Goal: Task Accomplishment & Management: Complete application form

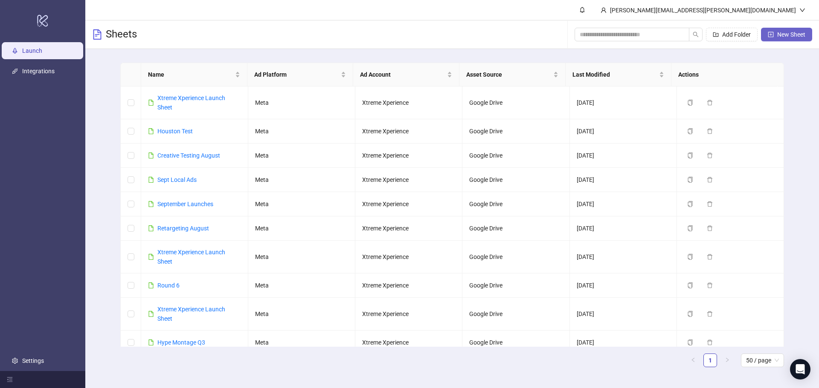
click at [774, 36] on button "New Sheet" at bounding box center [786, 35] width 51 height 14
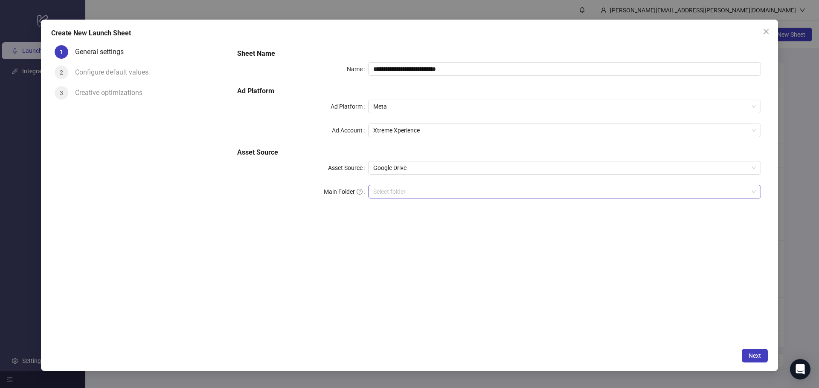
click at [481, 192] on input "Main Folder" at bounding box center [560, 191] width 375 height 13
click at [759, 358] on span "Next" at bounding box center [754, 356] width 12 height 7
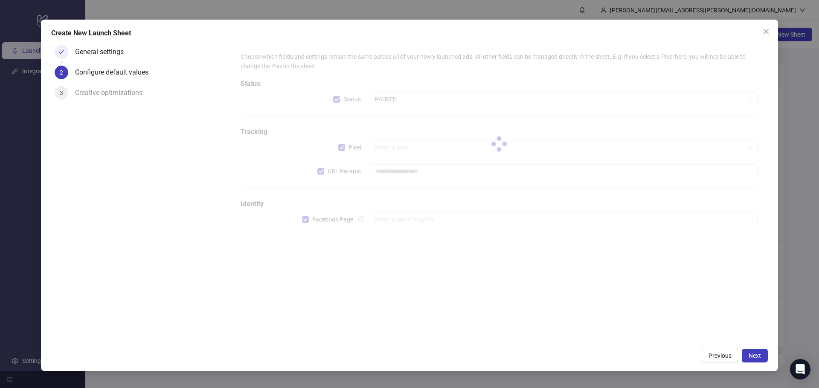
type input "**********"
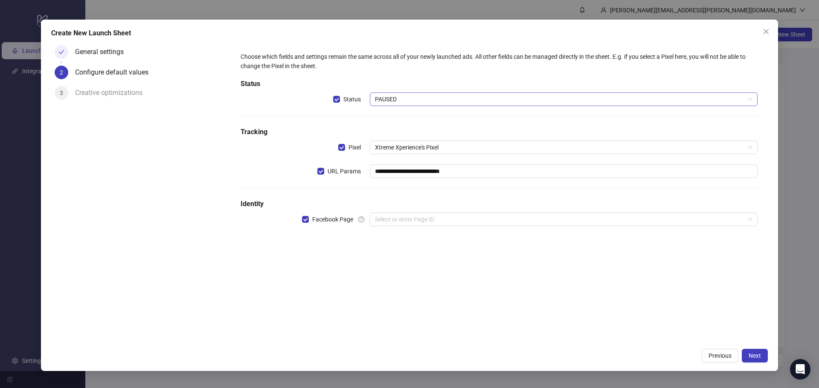
click at [389, 98] on span "PAUSED" at bounding box center [563, 99] width 377 height 13
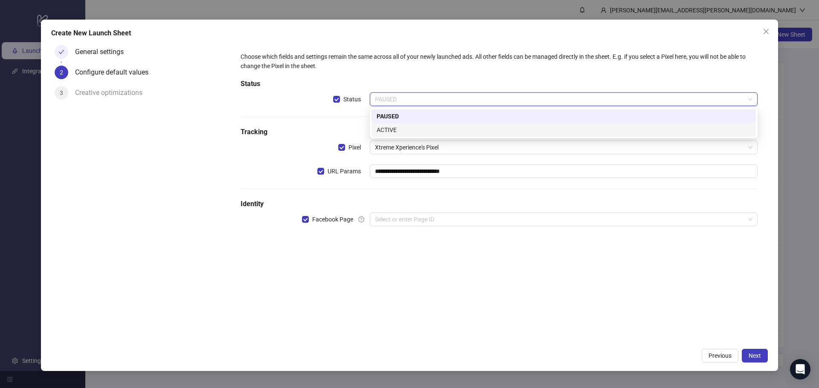
click at [394, 127] on div "ACTIVE" at bounding box center [563, 129] width 374 height 9
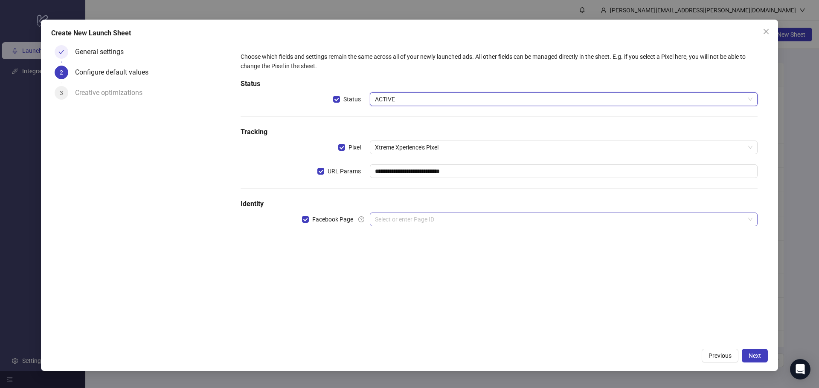
click at [447, 219] on input "search" at bounding box center [560, 219] width 370 height 13
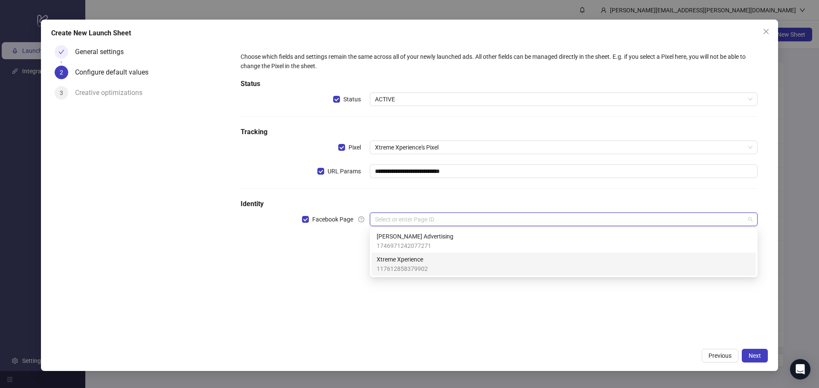
click at [404, 258] on span "Xtreme Xperience" at bounding box center [401, 259] width 51 height 9
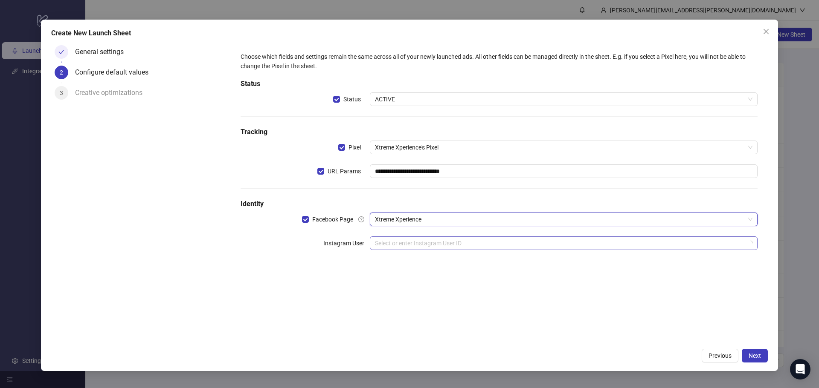
click at [396, 246] on input "search" at bounding box center [560, 243] width 370 height 13
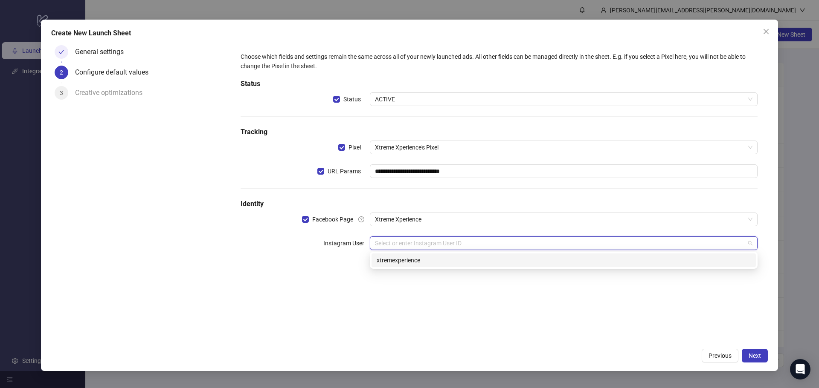
click at [405, 261] on div "xtremexperience" at bounding box center [563, 260] width 374 height 9
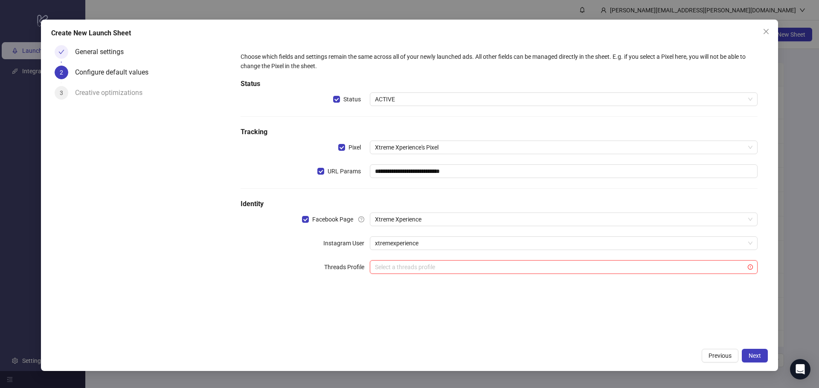
click at [447, 270] on input "search" at bounding box center [560, 267] width 370 height 13
click at [335, 279] on div "**********" at bounding box center [499, 168] width 524 height 239
click at [759, 353] on span "Next" at bounding box center [754, 356] width 12 height 7
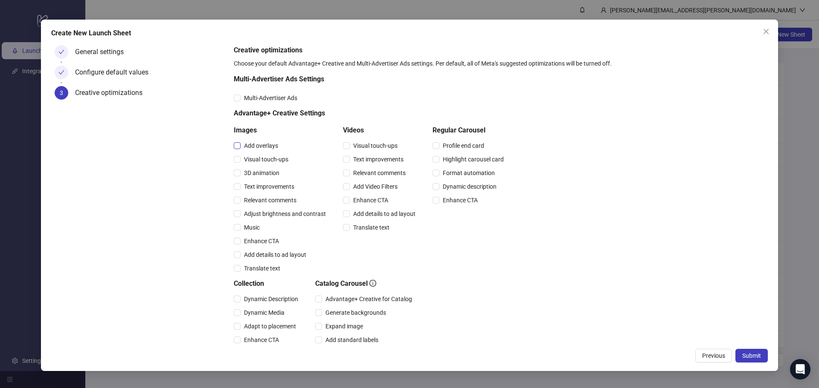
click at [264, 145] on span "Add overlays" at bounding box center [260, 145] width 41 height 9
click at [267, 160] on span "Visual touch-ups" at bounding box center [265, 159] width 51 height 9
click at [271, 177] on span "3D animation" at bounding box center [261, 172] width 42 height 9
click at [272, 188] on span "Text improvements" at bounding box center [268, 186] width 57 height 9
drag, startPoint x: 273, startPoint y: 194, endPoint x: 273, endPoint y: 200, distance: 6.0
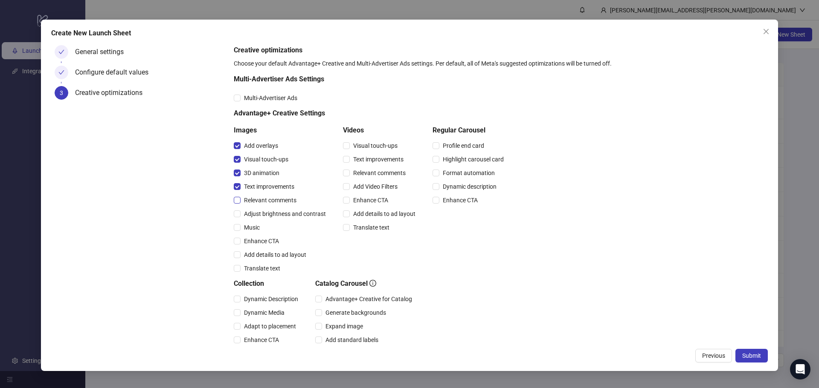
click at [273, 195] on div "Relevant comments" at bounding box center [282, 201] width 96 height 14
click at [273, 203] on span "Relevant comments" at bounding box center [269, 200] width 59 height 9
click at [273, 209] on div "Adjust brightness and contrast" at bounding box center [282, 214] width 96 height 14
click at [273, 218] on span "Adjust brightness and contrast" at bounding box center [284, 213] width 89 height 9
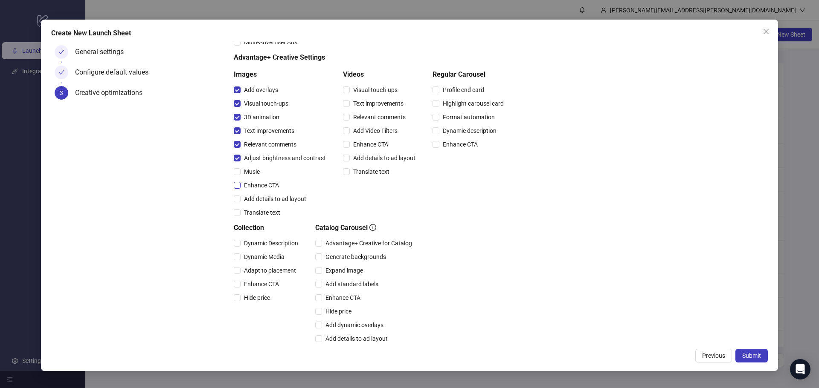
scroll to position [47, 0]
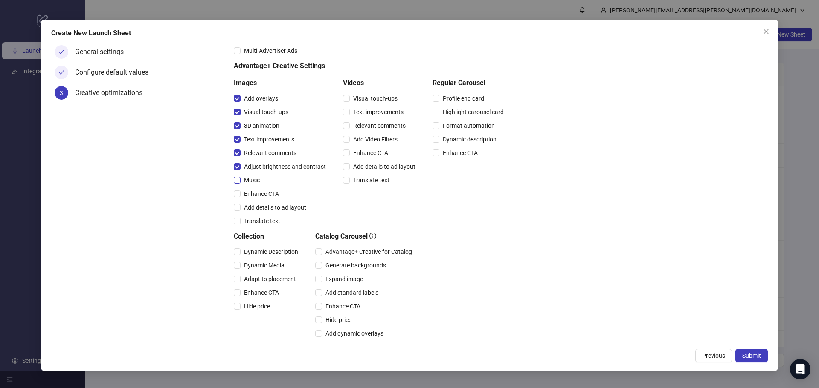
click at [249, 180] on span "Music" at bounding box center [251, 180] width 23 height 9
click at [253, 193] on span "Enhance CTA" at bounding box center [261, 193] width 42 height 9
click at [258, 206] on span "Add details to ad layout" at bounding box center [274, 207] width 69 height 9
drag, startPoint x: 366, startPoint y: 100, endPoint x: 367, endPoint y: 104, distance: 4.3
click at [367, 101] on span "Visual touch-ups" at bounding box center [375, 98] width 51 height 9
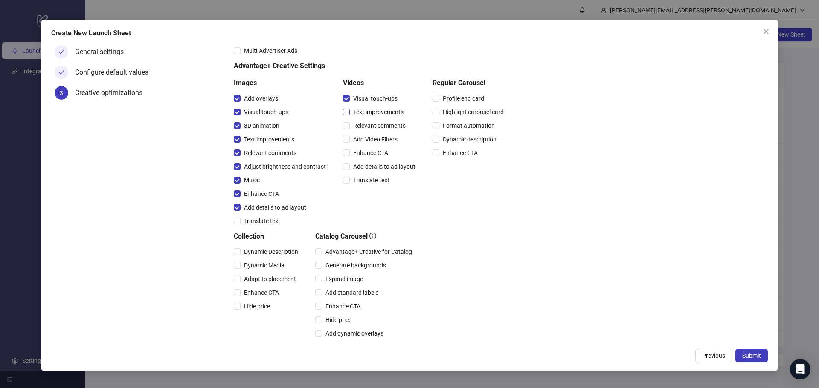
click at [367, 113] on span "Text improvements" at bounding box center [378, 111] width 57 height 9
click at [365, 126] on span "Relevant comments" at bounding box center [379, 125] width 59 height 9
click at [364, 137] on span "Add Video Filters" at bounding box center [375, 139] width 51 height 9
click at [367, 156] on span "Enhance CTA" at bounding box center [371, 152] width 42 height 9
drag, startPoint x: 367, startPoint y: 166, endPoint x: 366, endPoint y: 172, distance: 6.1
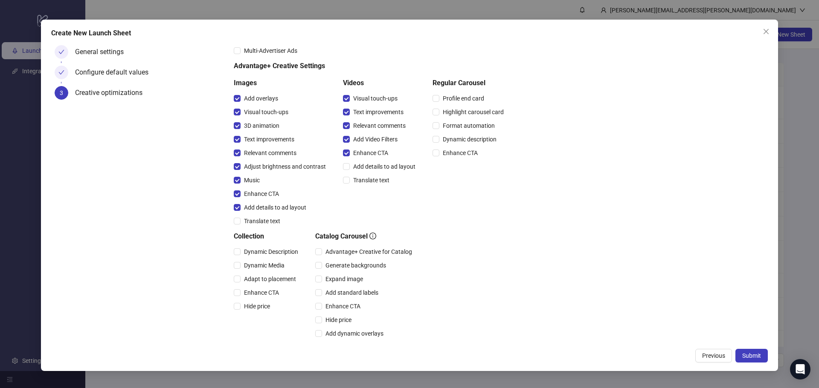
click at [367, 167] on span "Add details to ad layout" at bounding box center [384, 166] width 69 height 9
click at [364, 181] on span "Translate text" at bounding box center [371, 180] width 43 height 9
click at [375, 181] on span "Translate text" at bounding box center [371, 180] width 43 height 9
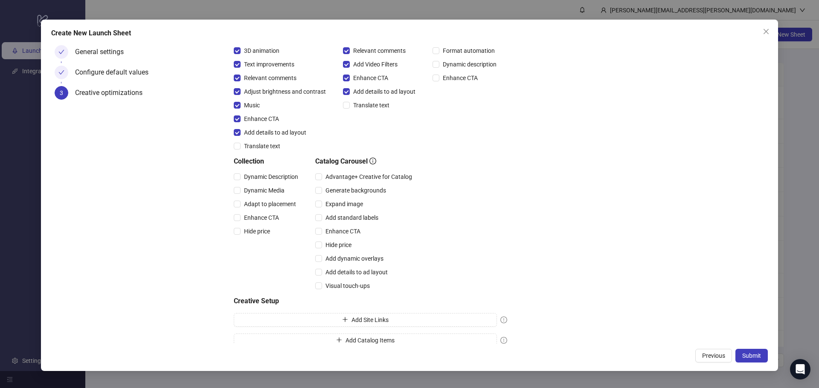
scroll to position [132, 0]
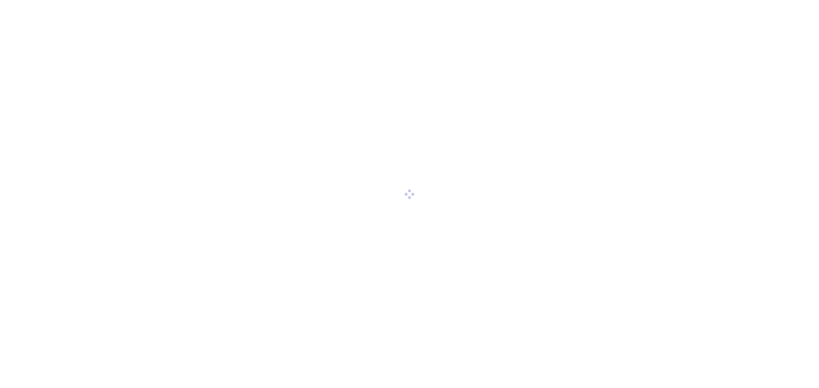
click at [404, 157] on div at bounding box center [409, 194] width 819 height 388
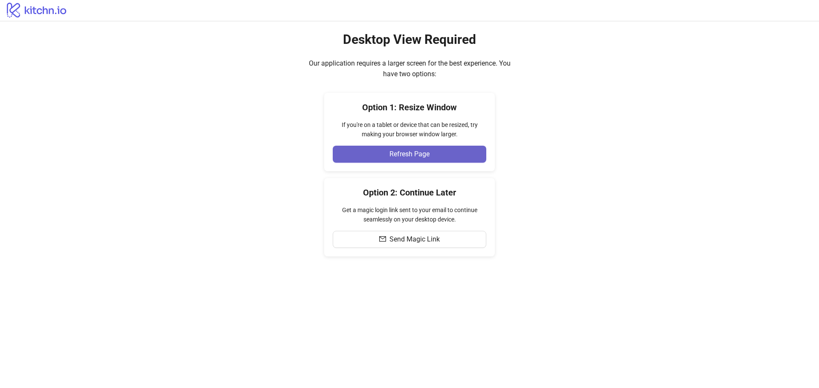
click at [426, 159] on button "Refresh Page" at bounding box center [409, 154] width 153 height 17
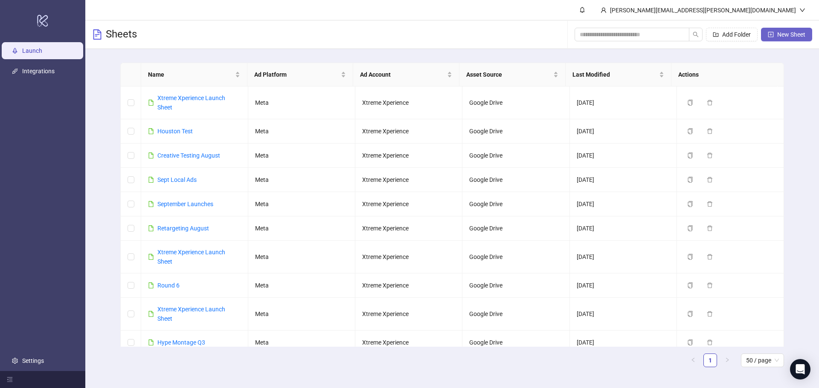
click at [788, 39] on button "New Sheet" at bounding box center [786, 35] width 51 height 14
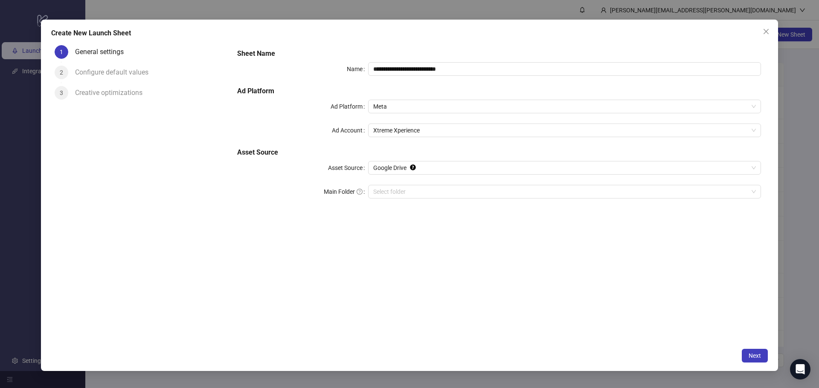
click at [773, 23] on div "**********" at bounding box center [409, 196] width 737 height 352
click at [770, 26] on button "Close" at bounding box center [766, 32] width 14 height 14
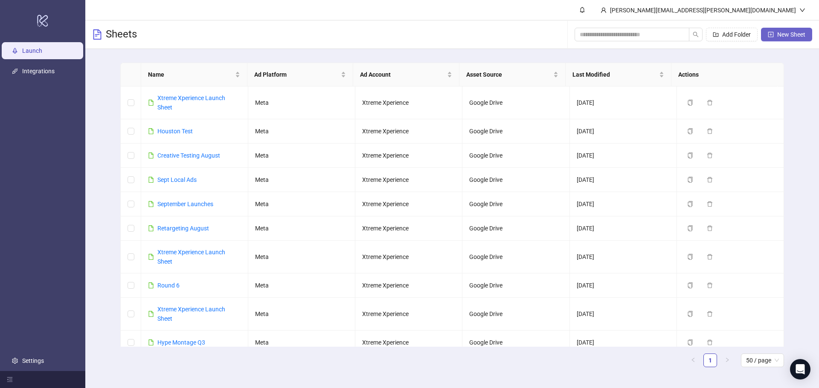
click at [770, 33] on icon "plus-square" at bounding box center [770, 34] width 3 height 3
type input "**********"
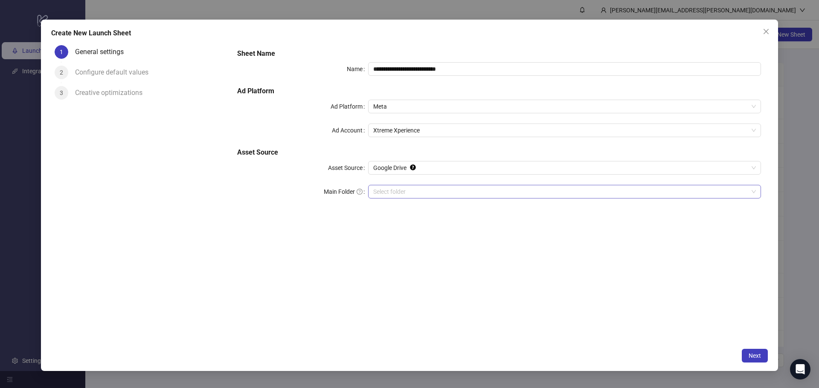
click at [440, 192] on input "Main Folder" at bounding box center [560, 191] width 375 height 13
click at [756, 351] on button "Next" at bounding box center [754, 356] width 26 height 14
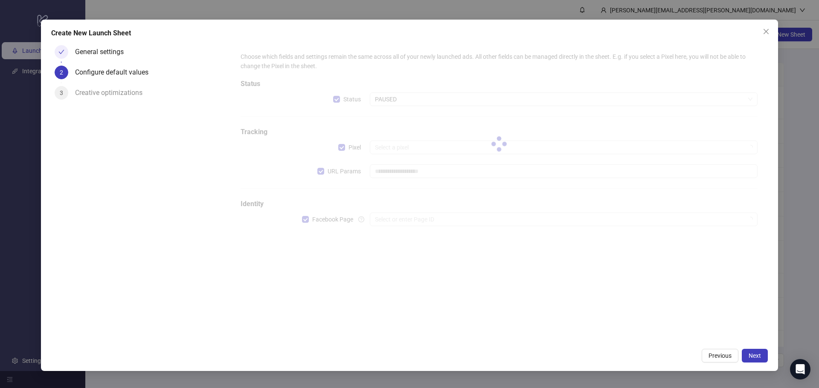
type input "**********"
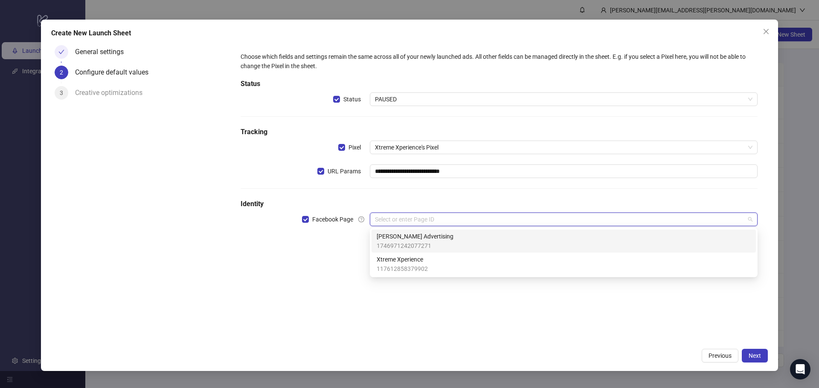
click at [526, 214] on input "search" at bounding box center [560, 219] width 370 height 13
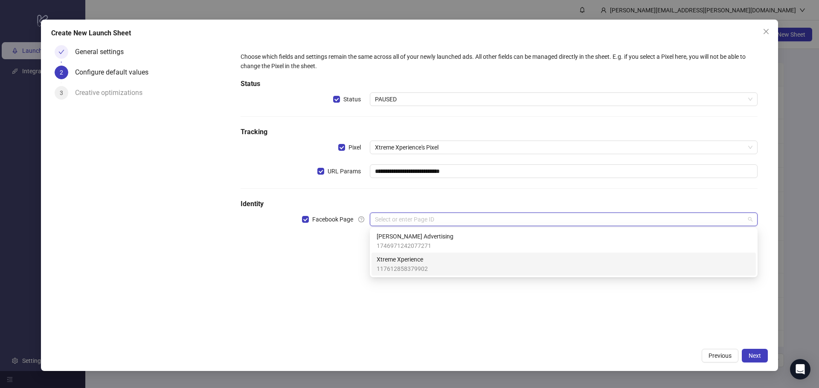
click at [478, 261] on div "Xtreme Xperience 117612858379902" at bounding box center [563, 264] width 374 height 19
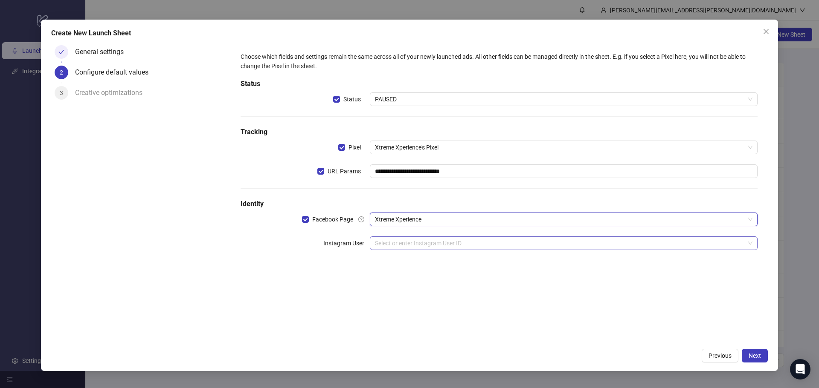
click at [514, 240] on input "search" at bounding box center [560, 243] width 370 height 13
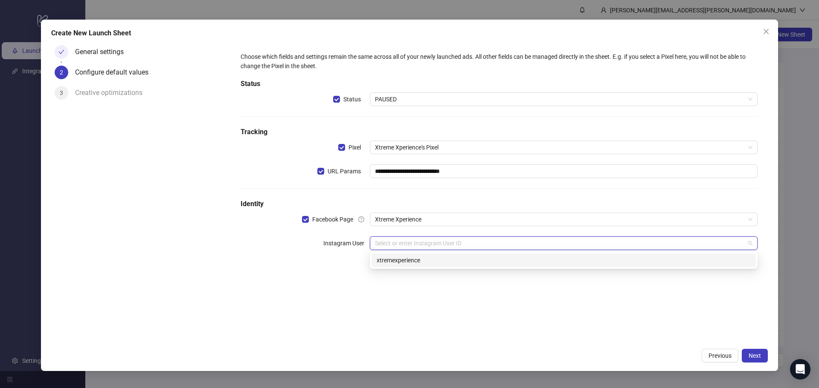
click at [511, 258] on div "xtremexperience" at bounding box center [563, 260] width 374 height 9
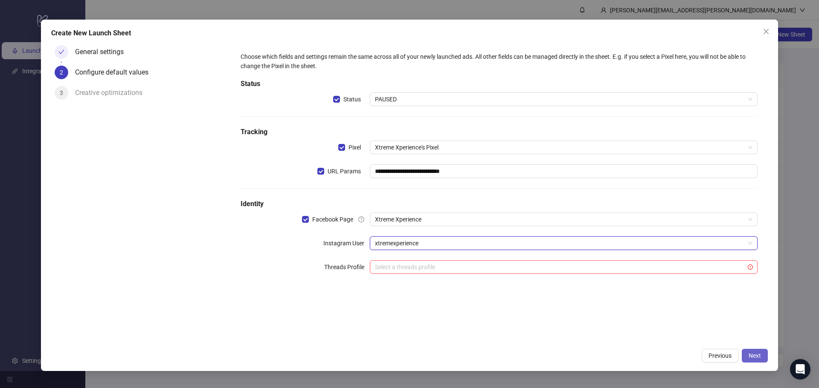
click at [764, 359] on button "Next" at bounding box center [754, 356] width 26 height 14
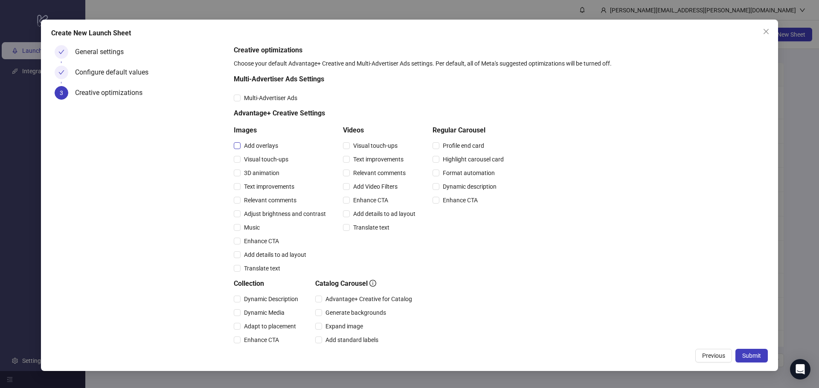
click at [277, 150] on span "Add overlays" at bounding box center [260, 145] width 41 height 9
click at [277, 162] on span "Visual touch-ups" at bounding box center [265, 159] width 51 height 9
click at [277, 169] on span "3D animation" at bounding box center [261, 172] width 42 height 9
click at [273, 182] on div "Text improvements" at bounding box center [282, 187] width 96 height 14
click at [273, 187] on span "Text improvements" at bounding box center [268, 186] width 57 height 9
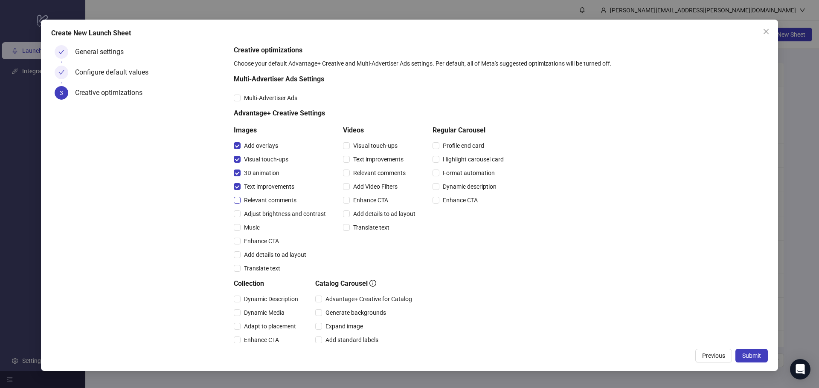
click at [273, 200] on span "Relevant comments" at bounding box center [269, 200] width 59 height 9
drag, startPoint x: 272, startPoint y: 209, endPoint x: 270, endPoint y: 215, distance: 6.2
click at [272, 210] on span "Adjust brightness and contrast" at bounding box center [284, 213] width 89 height 9
click at [251, 228] on span "Music" at bounding box center [251, 227] width 23 height 9
click at [249, 240] on span "Enhance CTA" at bounding box center [261, 241] width 42 height 9
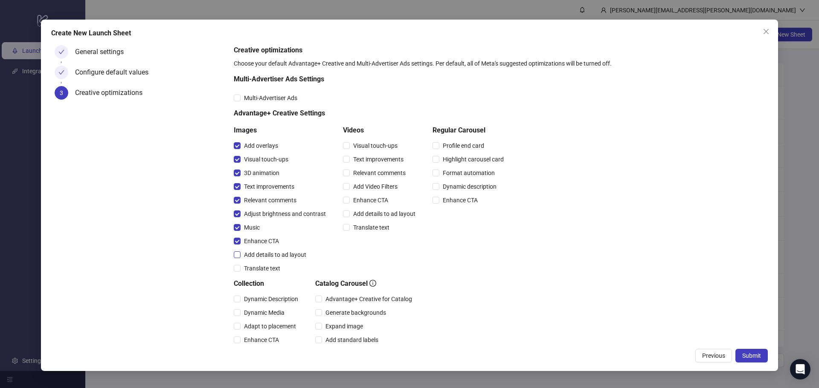
click at [255, 255] on span "Add details to ad layout" at bounding box center [274, 254] width 69 height 9
click at [363, 145] on span "Visual touch-ups" at bounding box center [375, 145] width 51 height 9
click at [362, 154] on div "Text improvements" at bounding box center [381, 160] width 76 height 14
click at [360, 161] on span "Text improvements" at bounding box center [378, 159] width 57 height 9
click at [361, 172] on span "Relevant comments" at bounding box center [379, 172] width 59 height 9
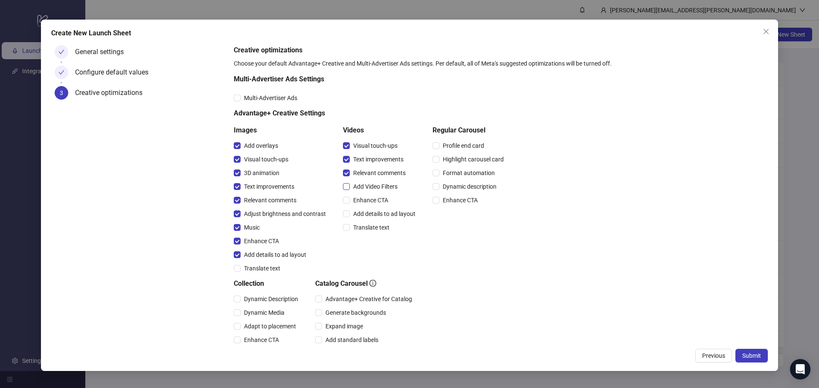
click at [363, 182] on span "Add Video Filters" at bounding box center [375, 186] width 51 height 9
click at [365, 194] on div "Enhance CTA" at bounding box center [381, 201] width 76 height 14
click at [365, 197] on span "Enhance CTA" at bounding box center [371, 200] width 42 height 9
click at [369, 217] on span "Add details to ad layout" at bounding box center [384, 213] width 69 height 9
click at [376, 227] on span "Translate text" at bounding box center [371, 227] width 43 height 9
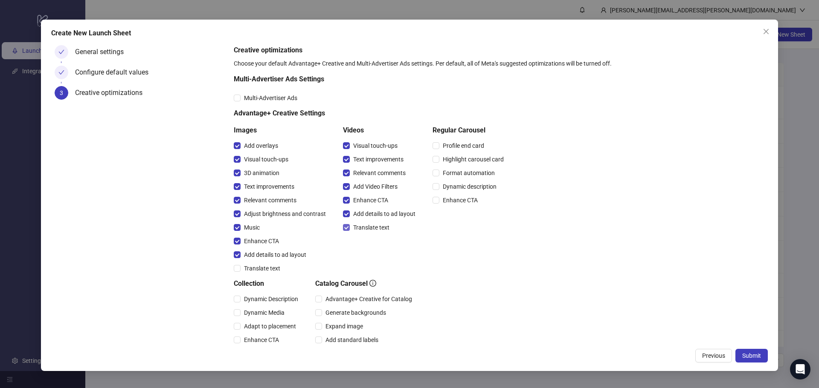
click at [376, 225] on span "Translate text" at bounding box center [371, 227] width 43 height 9
click at [745, 354] on span "Submit" at bounding box center [751, 356] width 19 height 7
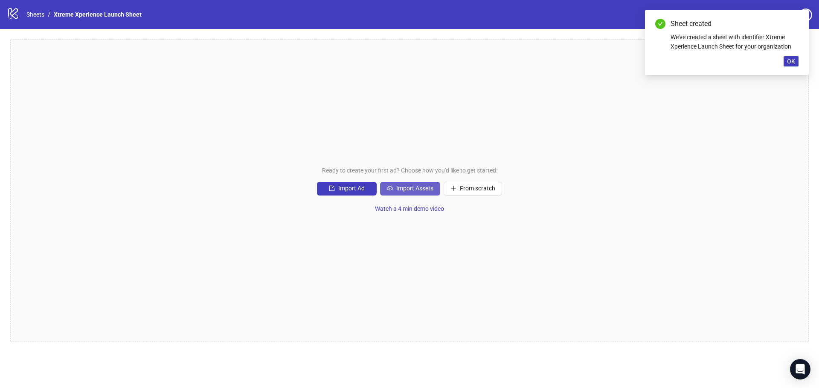
click at [418, 191] on span "Import Assets" at bounding box center [414, 188] width 37 height 7
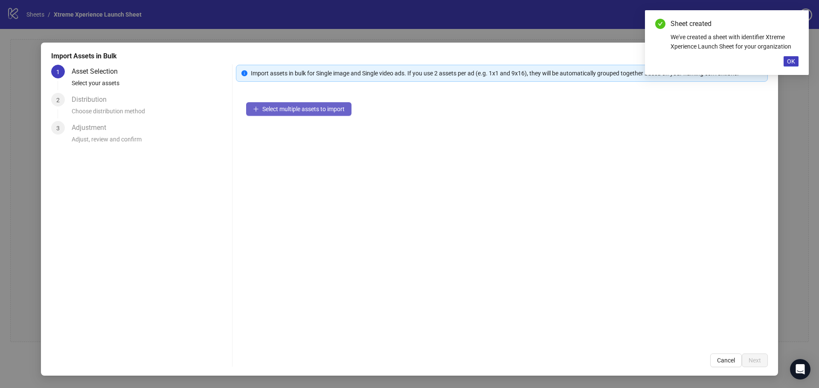
click at [323, 112] on span "Select multiple assets to import" at bounding box center [303, 109] width 82 height 7
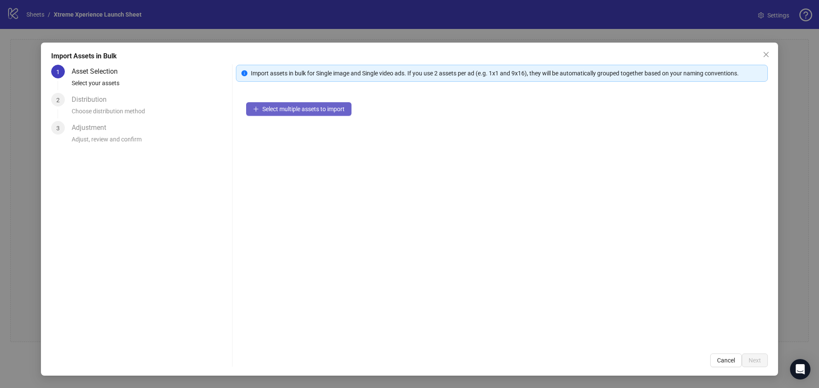
click at [311, 107] on span "Select multiple assets to import" at bounding box center [303, 109] width 82 height 7
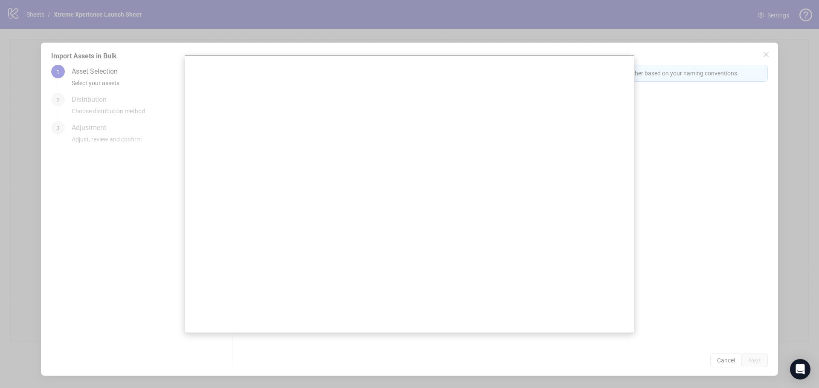
click at [158, 259] on div at bounding box center [409, 194] width 819 height 388
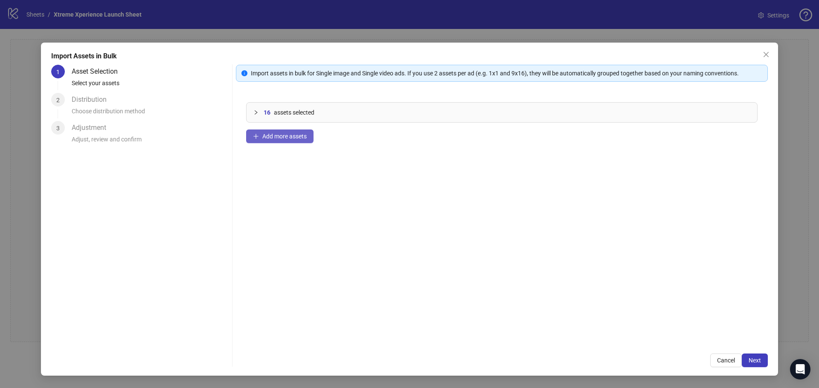
click at [302, 136] on span "Add more assets" at bounding box center [284, 136] width 44 height 7
click at [744, 367] on button "Next" at bounding box center [754, 361] width 26 height 14
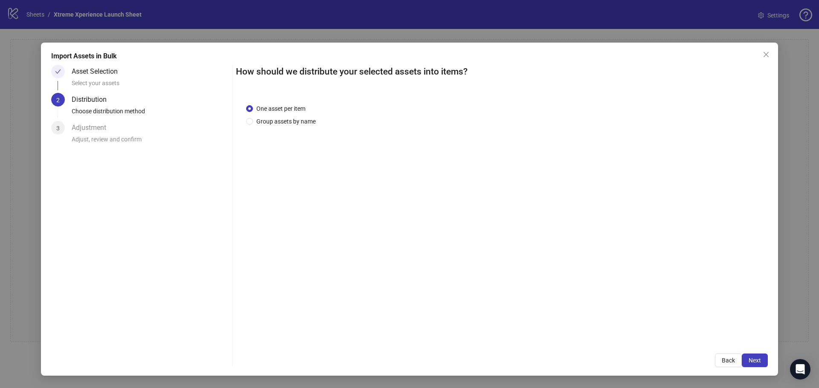
click at [747, 363] on button "Next" at bounding box center [754, 361] width 26 height 14
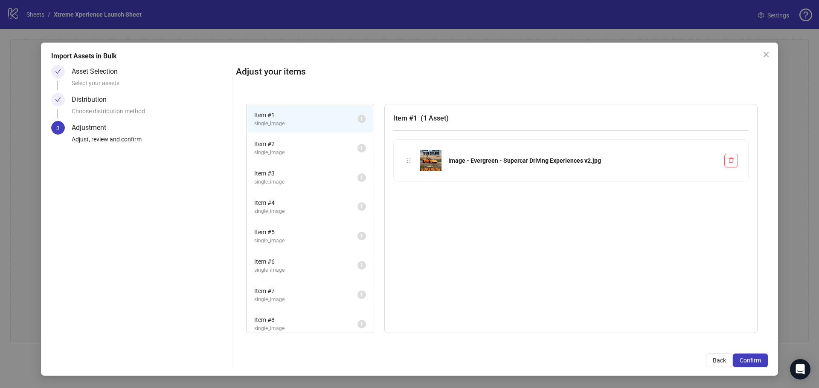
click at [747, 363] on span "Confirm" at bounding box center [749, 360] width 21 height 7
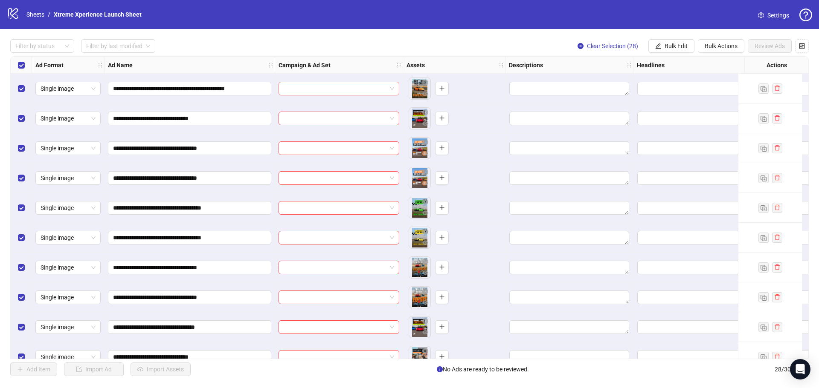
click at [393, 88] on span at bounding box center [339, 88] width 110 height 13
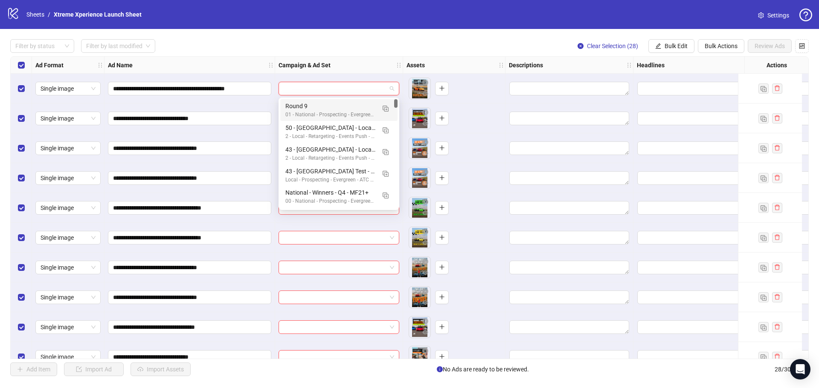
click at [341, 100] on div "Round 9 01 - National - Prospecting - Evergreen - ATC Goal - Avatars" at bounding box center [338, 110] width 117 height 22
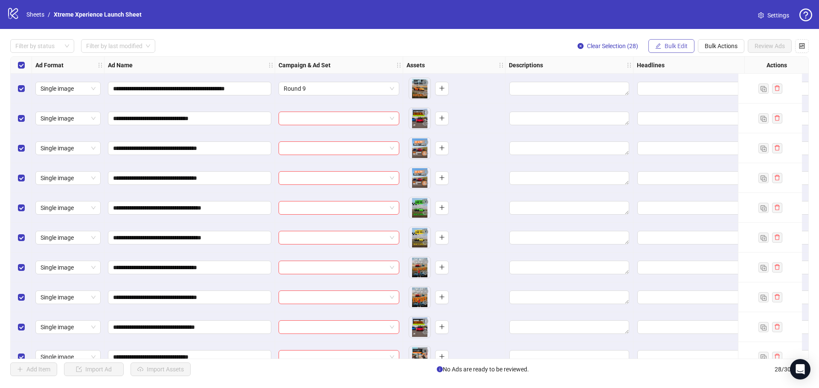
click at [657, 46] on icon "edit" at bounding box center [658, 46] width 6 height 6
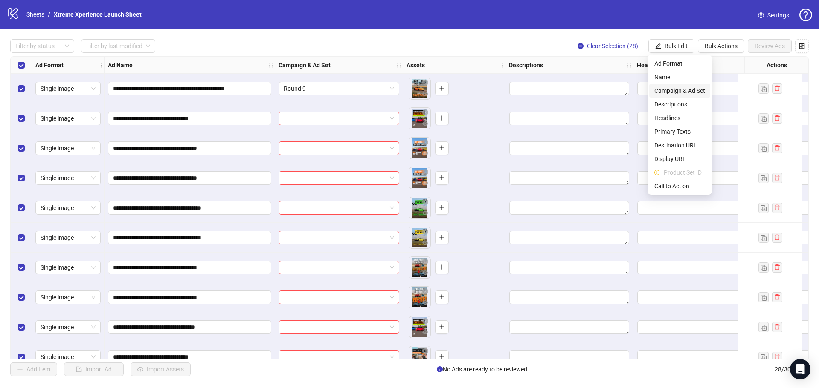
click at [682, 89] on span "Campaign & Ad Set" at bounding box center [679, 90] width 51 height 9
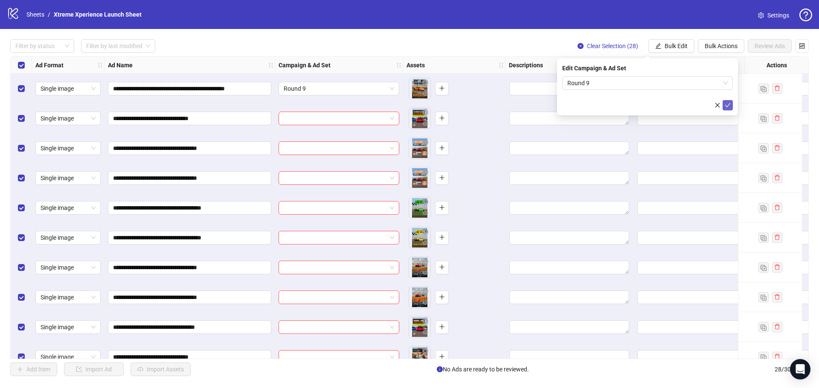
click at [730, 102] on button "submit" at bounding box center [727, 105] width 10 height 10
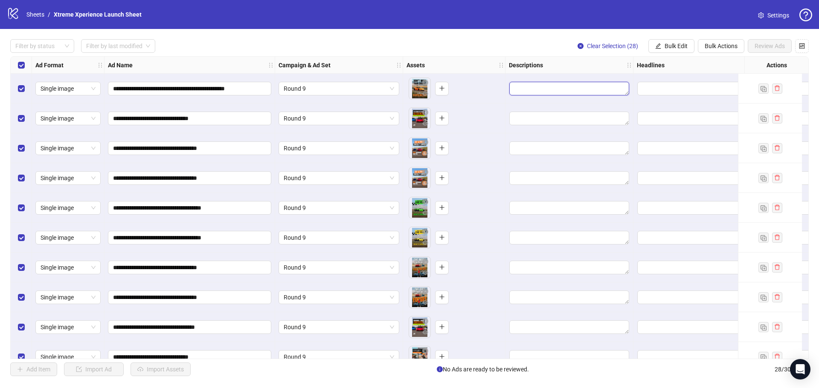
click at [587, 87] on textarea "Edit values" at bounding box center [569, 89] width 120 height 14
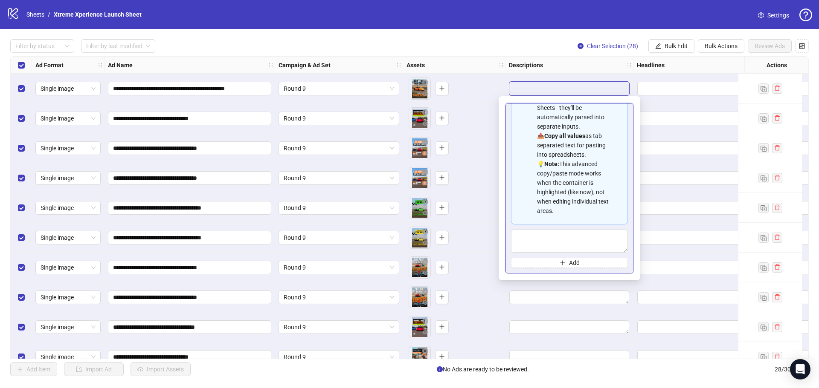
scroll to position [77, 0]
click at [573, 259] on button "Add" at bounding box center [569, 263] width 117 height 10
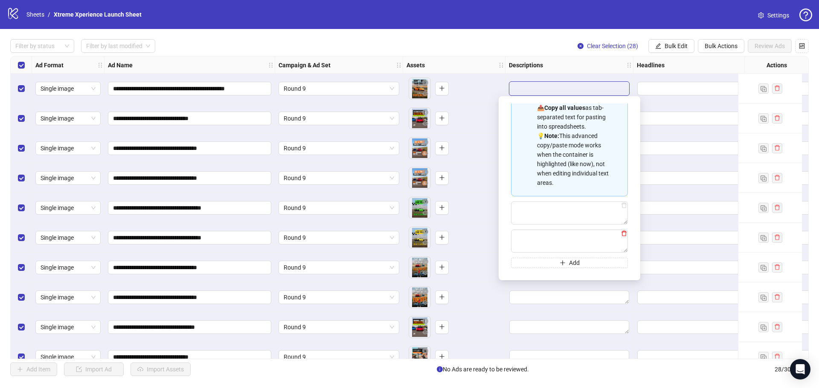
click at [621, 236] on icon "delete" at bounding box center [624, 234] width 6 height 6
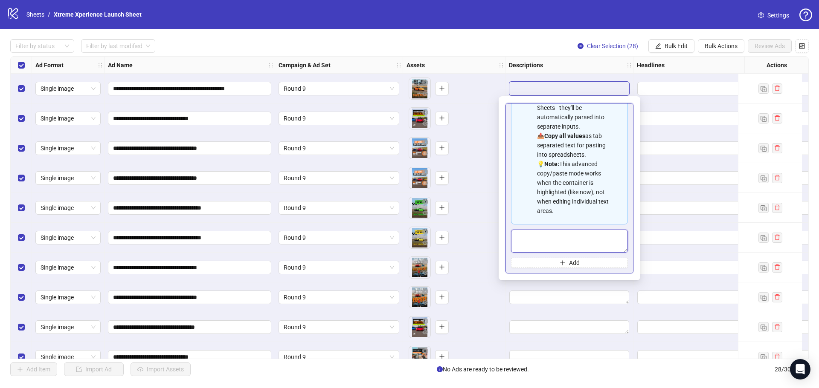
click at [566, 241] on textarea "Multi-text input container - paste or copy values" at bounding box center [569, 241] width 117 height 23
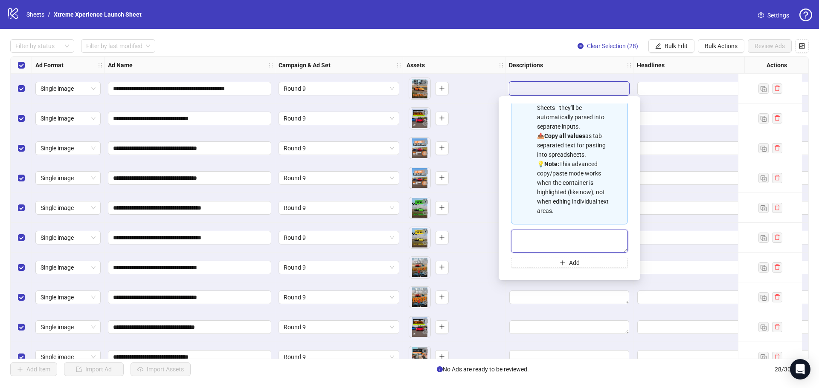
paste textarea "**********"
type textarea "**********"
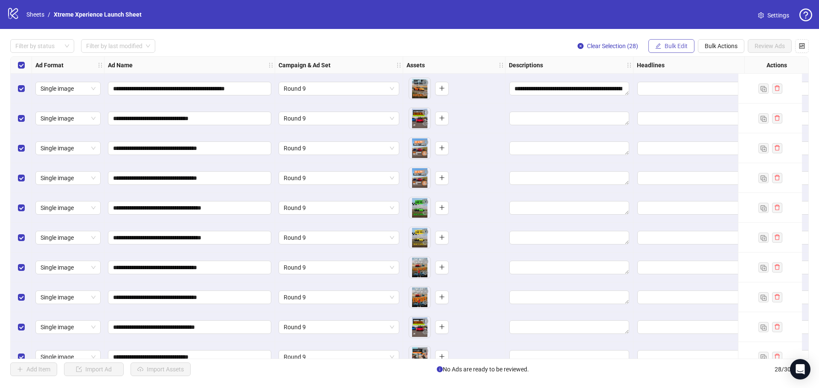
click at [675, 43] on span "Bulk Edit" at bounding box center [675, 46] width 23 height 7
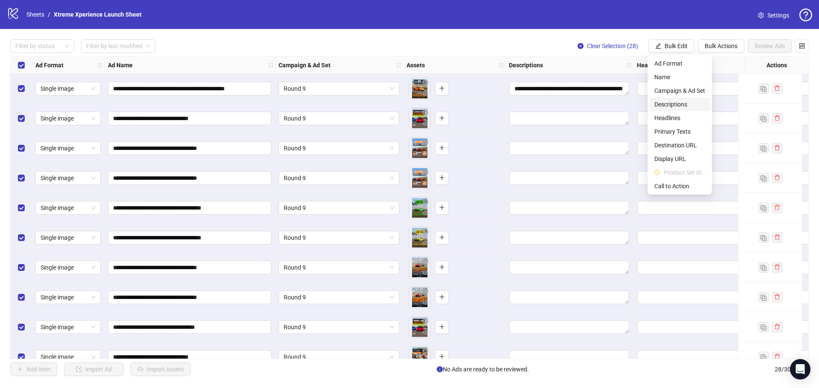
click at [664, 103] on span "Descriptions" at bounding box center [679, 104] width 51 height 9
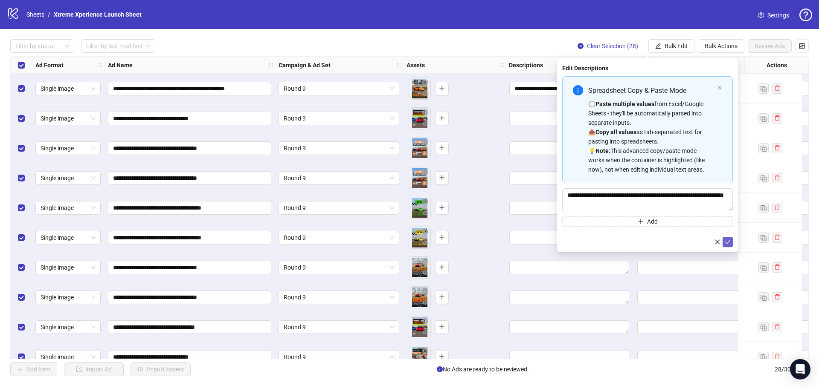
click at [730, 245] on button "submit" at bounding box center [727, 242] width 10 height 10
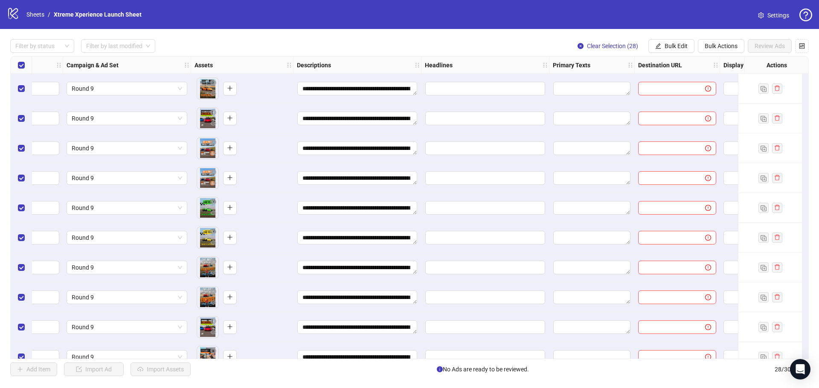
scroll to position [0, 212]
click at [466, 95] on input "Edit values" at bounding box center [485, 89] width 120 height 14
click at [714, 52] on button "Bulk Actions" at bounding box center [721, 46] width 46 height 14
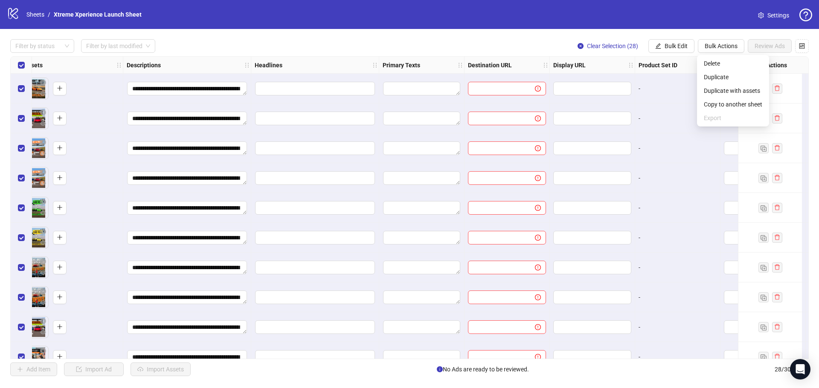
scroll to position [0, 382]
click at [319, 87] on input "Edit values" at bounding box center [315, 89] width 120 height 14
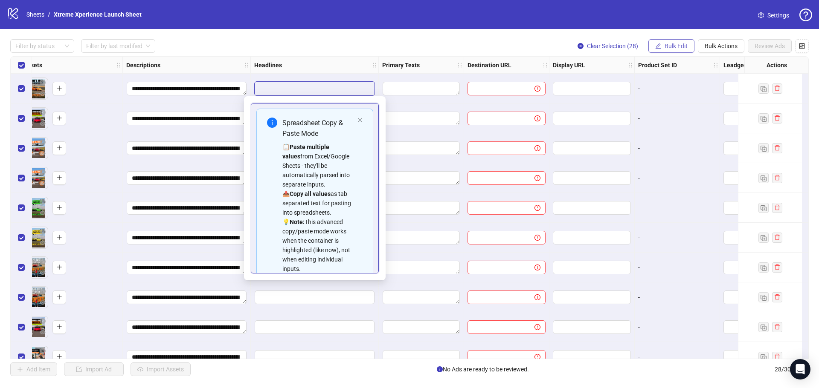
click at [687, 43] on button "Bulk Edit" at bounding box center [671, 46] width 46 height 14
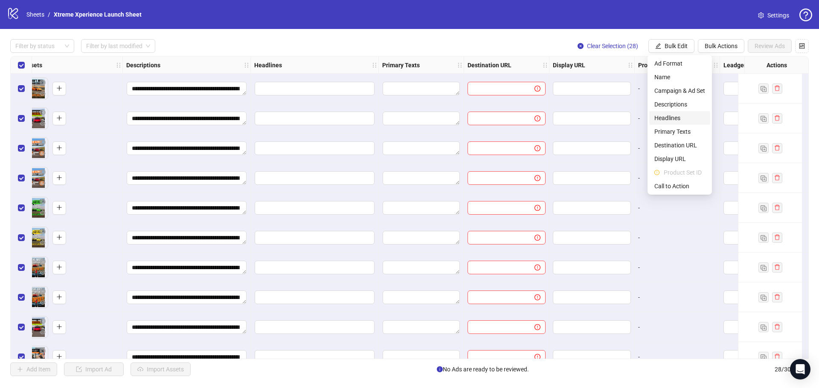
click at [666, 118] on span "Headlines" at bounding box center [679, 117] width 51 height 9
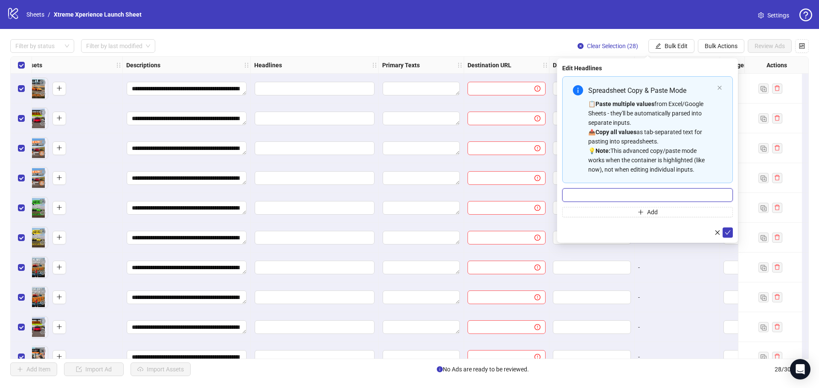
click at [584, 190] on input "Multi-input container - paste or copy values" at bounding box center [647, 195] width 171 height 14
type input "**********"
click at [728, 233] on icon "check" at bounding box center [728, 233] width 6 height 4
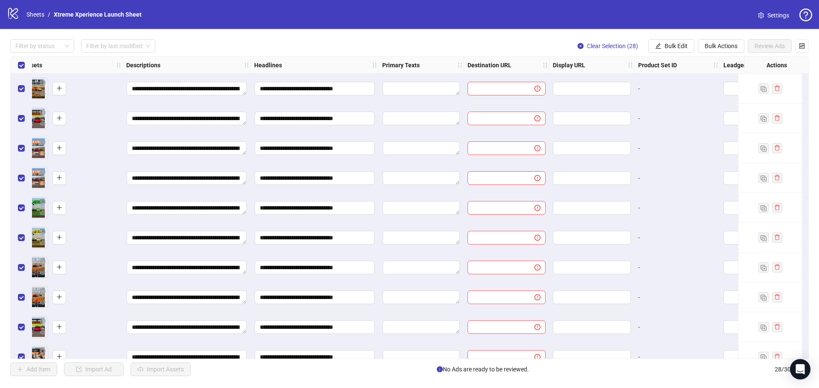
click at [459, 77] on div at bounding box center [421, 89] width 85 height 30
click at [443, 86] on textarea "Edit values" at bounding box center [420, 89] width 77 height 14
click at [441, 90] on textarea "Edit values" at bounding box center [420, 89] width 77 height 14
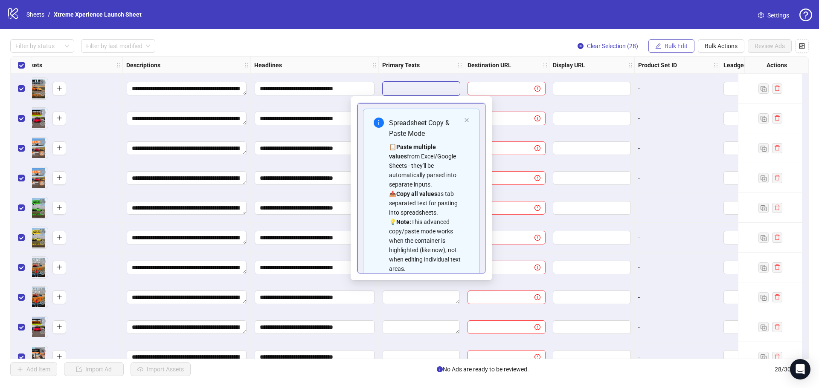
click at [678, 46] on span "Bulk Edit" at bounding box center [675, 46] width 23 height 7
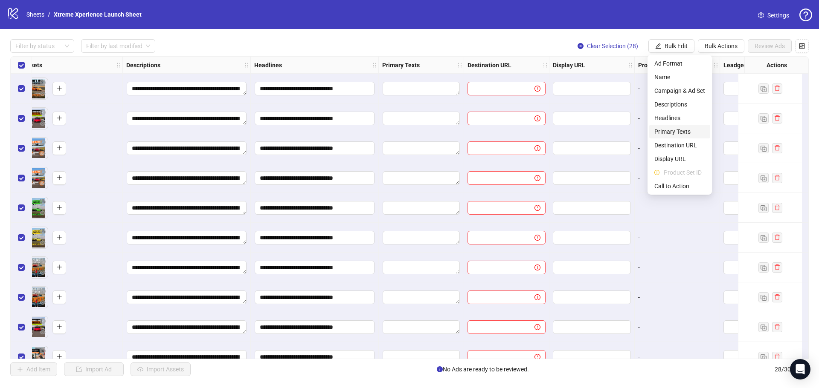
click at [670, 129] on span "Primary Texts" at bounding box center [679, 131] width 51 height 9
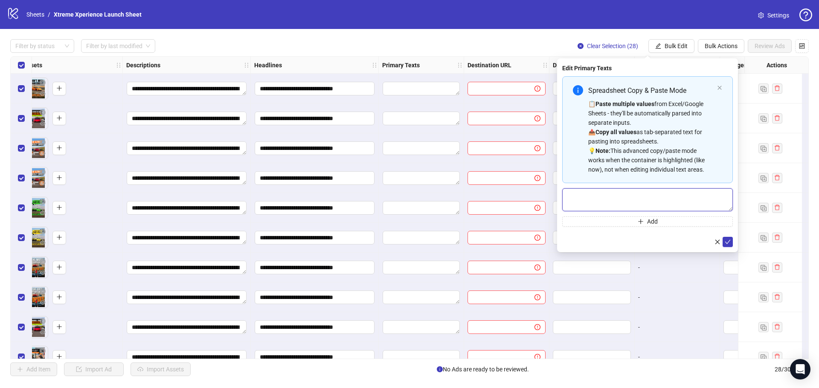
click at [626, 198] on textarea "Multi-text input container - paste or copy values" at bounding box center [647, 199] width 171 height 23
click at [589, 191] on textarea "Multi-text input container - paste or copy values" at bounding box center [647, 199] width 171 height 23
paste textarea "**********"
type textarea "**********"
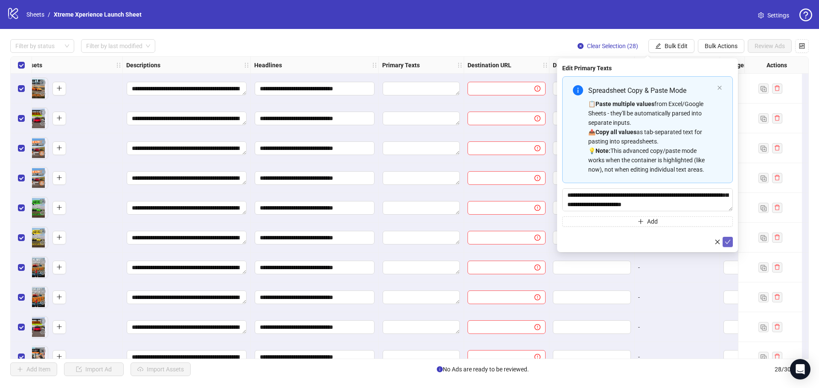
click at [725, 240] on icon "check" at bounding box center [727, 242] width 6 height 6
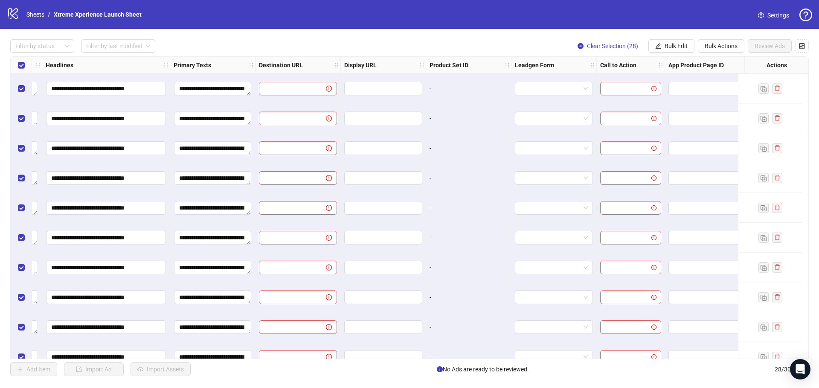
scroll to position [0, 591]
click at [287, 90] on div "**********" at bounding box center [409, 207] width 798 height 303
click at [309, 91] on input "text" at bounding box center [289, 88] width 50 height 9
click at [258, 83] on span at bounding box center [297, 89] width 78 height 14
click at [270, 85] on input "text" at bounding box center [289, 88] width 50 height 9
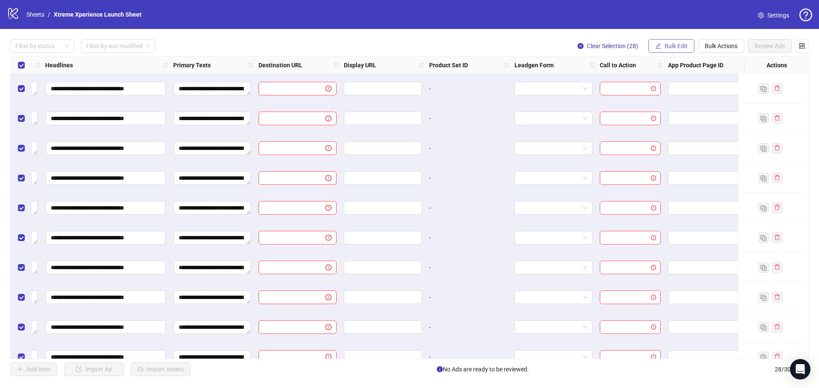
click at [667, 48] on span "Bulk Edit" at bounding box center [675, 46] width 23 height 7
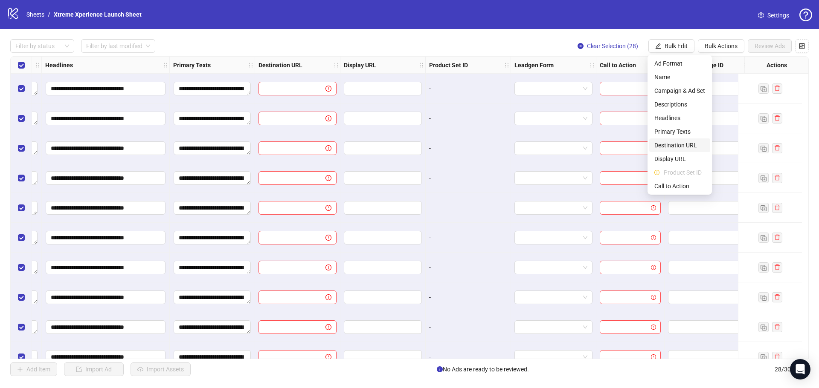
click at [696, 149] on span "Destination URL" at bounding box center [679, 145] width 51 height 9
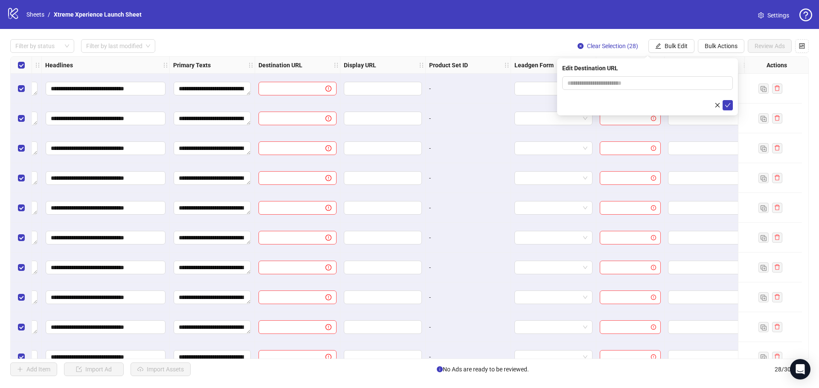
click at [606, 90] on form at bounding box center [647, 93] width 171 height 34
click at [608, 83] on input "text" at bounding box center [643, 82] width 153 height 9
paste input "**********"
type input "**********"
click at [729, 104] on icon "check" at bounding box center [727, 105] width 6 height 6
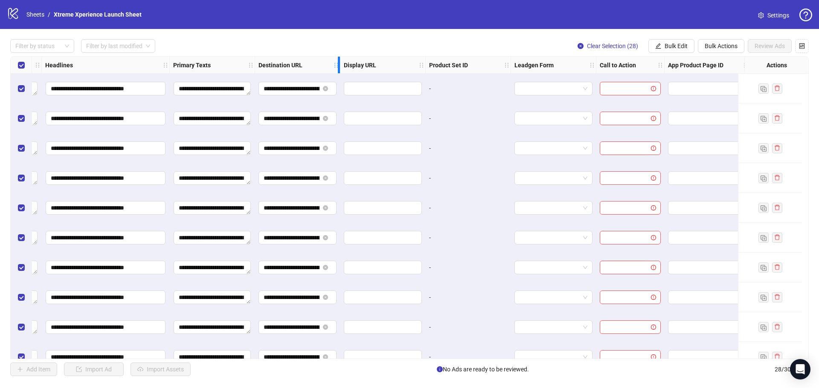
drag, startPoint x: 339, startPoint y: 66, endPoint x: 365, endPoint y: 66, distance: 25.6
click at [363, 65] on div "Ad Format Ad Name Campaign & Ad Set Assets Descriptions Headlines Primary Texts…" at bounding box center [95, 65] width 1309 height 0
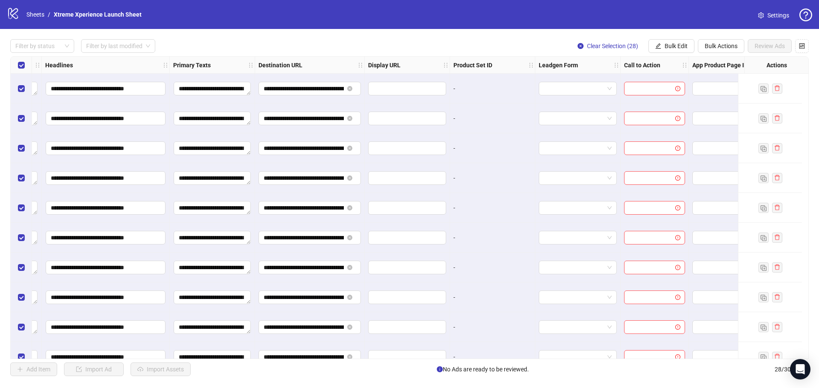
scroll to position [0, 628]
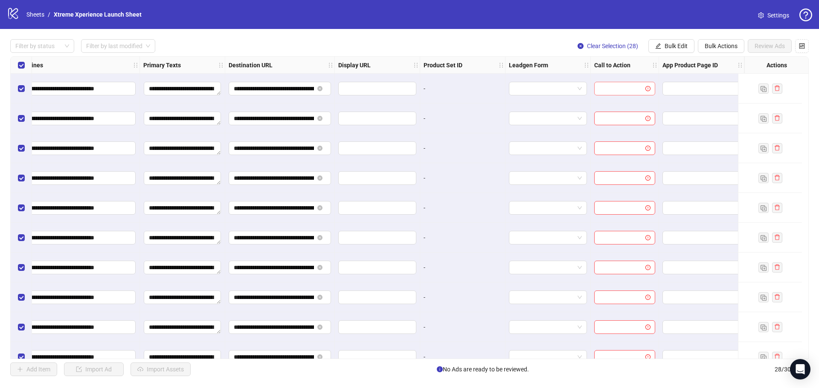
click at [610, 89] on input "search" at bounding box center [620, 88] width 43 height 13
click at [666, 49] on span "Bulk Edit" at bounding box center [675, 46] width 23 height 7
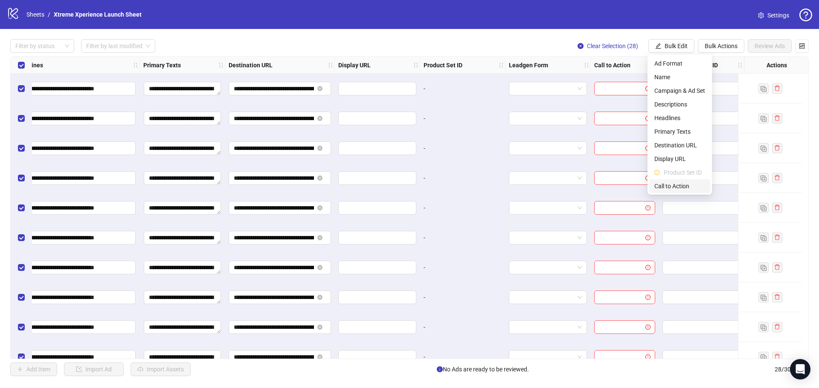
click at [678, 186] on span "Call to Action" at bounding box center [679, 186] width 51 height 9
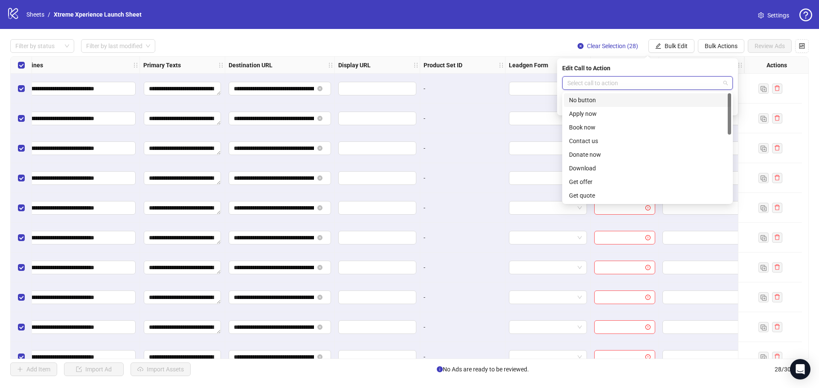
click at [638, 87] on input "search" at bounding box center [643, 83] width 153 height 13
click at [593, 129] on div "Book now" at bounding box center [647, 127] width 157 height 9
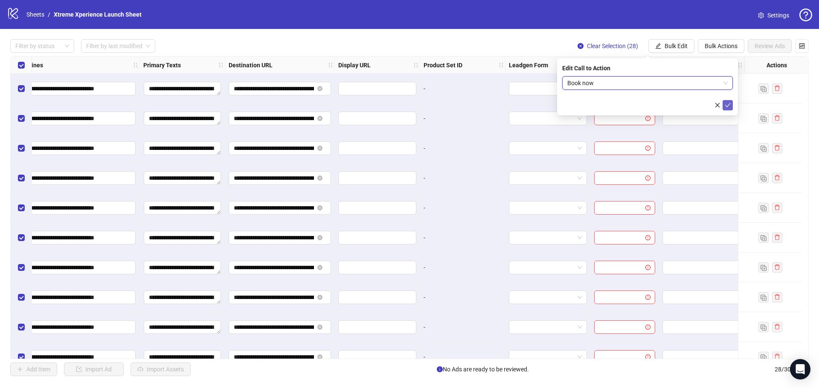
click at [732, 104] on button "submit" at bounding box center [727, 105] width 10 height 10
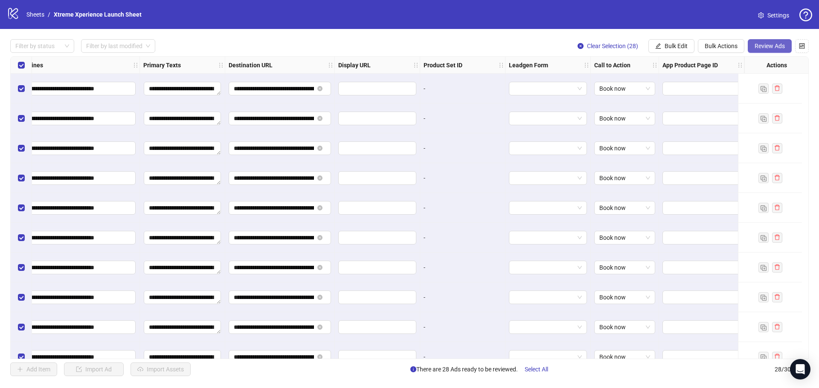
click at [756, 48] on span "Review Ads" at bounding box center [769, 46] width 30 height 7
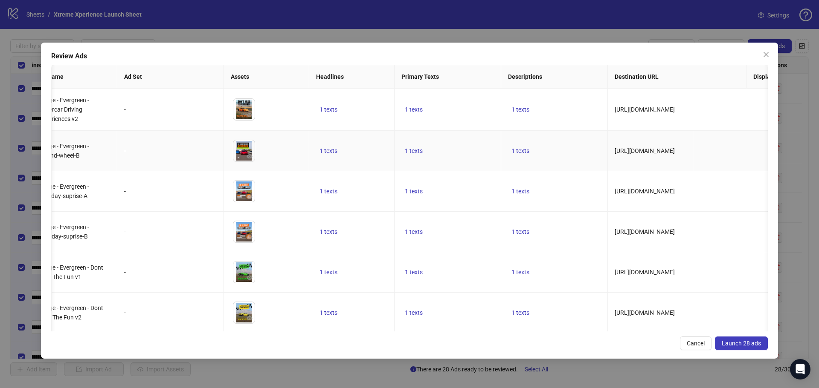
scroll to position [0, 0]
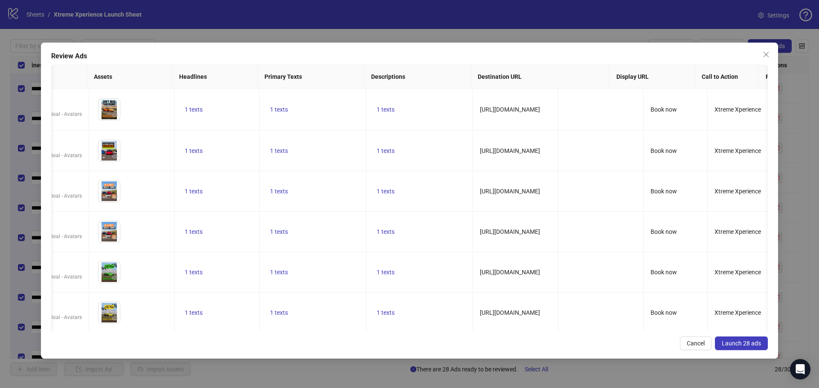
click at [750, 342] on span "Launch 28 ads" at bounding box center [740, 343] width 39 height 7
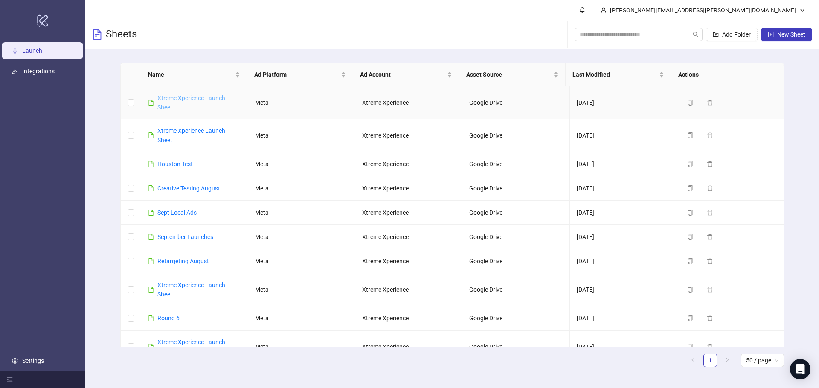
click at [162, 106] on link "Xtreme Xperience Launch Sheet" at bounding box center [191, 103] width 68 height 16
click at [180, 130] on link "Xtreme Xperience Launch Sheet" at bounding box center [191, 135] width 68 height 16
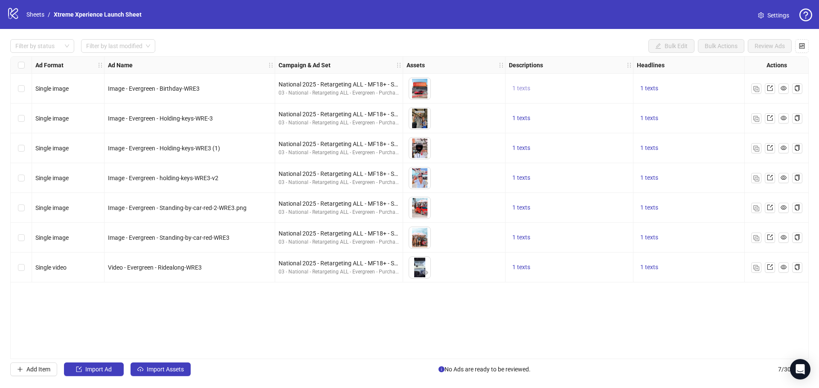
click at [515, 91] on span "1 texts" at bounding box center [521, 88] width 18 height 7
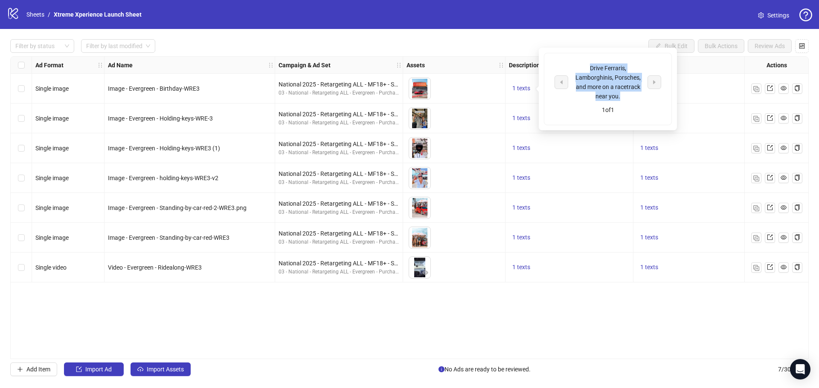
drag, startPoint x: 622, startPoint y: 98, endPoint x: 573, endPoint y: 64, distance: 59.3
click at [573, 64] on div "Drive Ferraris, Lamborghinis, Porsches, and more on a racetrack near you." at bounding box center [607, 83] width 71 height 38
copy div "Drive Ferraris, Lamborghinis, Porsches, and more on a racetrack near you."
click at [551, 38] on div "Filter by status Filter by last modified Bulk Edit Bulk Actions Review Ads Ad F…" at bounding box center [409, 208] width 819 height 358
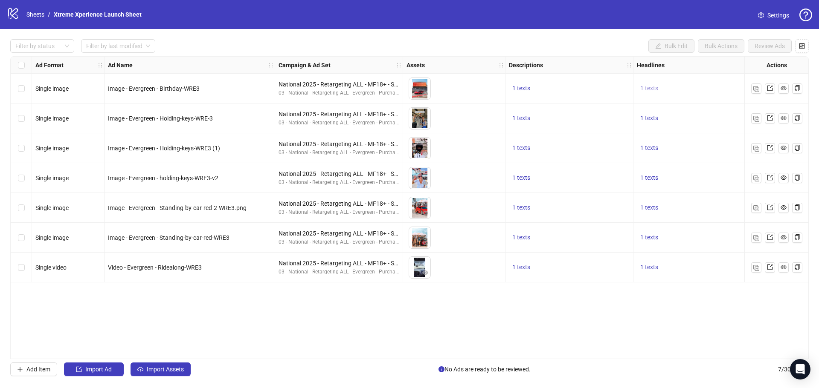
click at [661, 85] on button "1 texts" at bounding box center [649, 89] width 25 height 10
drag, startPoint x: 757, startPoint y: 89, endPoint x: 706, endPoint y: 75, distance: 52.8
click at [706, 75] on div "Drive Supercars On A Racetrack! 🏁" at bounding box center [735, 82] width 71 height 19
copy div "Drive Supercars On A Racetrack! 🏁"
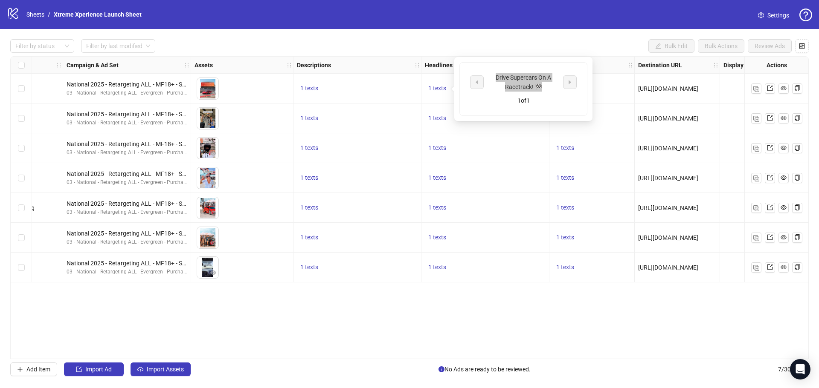
scroll to position [0, 213]
click at [587, 119] on div "Drive Supercars On A Racetrack! 🏁 1 of 1" at bounding box center [523, 89] width 138 height 64
click at [617, 82] on div "1 texts" at bounding box center [590, 89] width 85 height 30
click at [562, 90] on span "1 texts" at bounding box center [564, 88] width 18 height 7
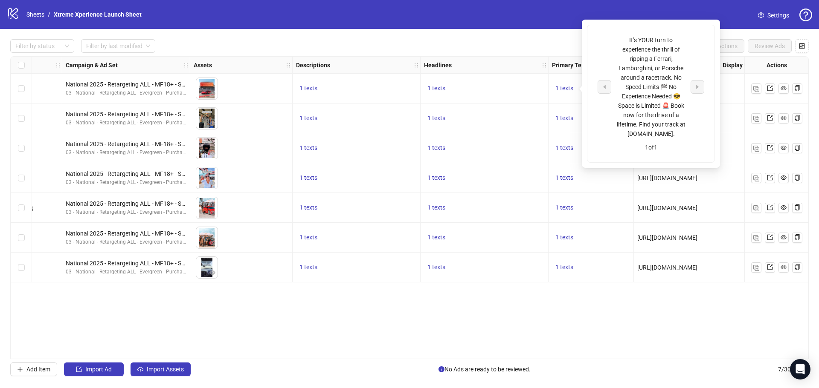
drag, startPoint x: 691, startPoint y: 124, endPoint x: 601, endPoint y: 34, distance: 126.6
click at [601, 34] on div "It’s YOUR turn to experience the thrill of ripping a Ferrari, Lamborghini, or P…" at bounding box center [650, 93] width 127 height 137
copy div "It’s YOUR turn to experience the thrill of ripping a Ferrari, Lamborghini, or P…"
click at [663, 182] on span "[URL][DOMAIN_NAME]" at bounding box center [667, 178] width 60 height 7
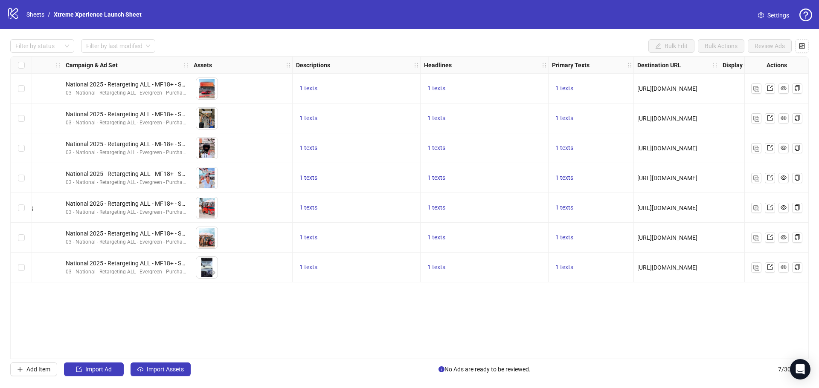
click at [692, 87] on span "[URL][DOMAIN_NAME]" at bounding box center [667, 88] width 60 height 7
copy span "[URL][DOMAIN_NAME]"
